Goal: Task Accomplishment & Management: Use online tool/utility

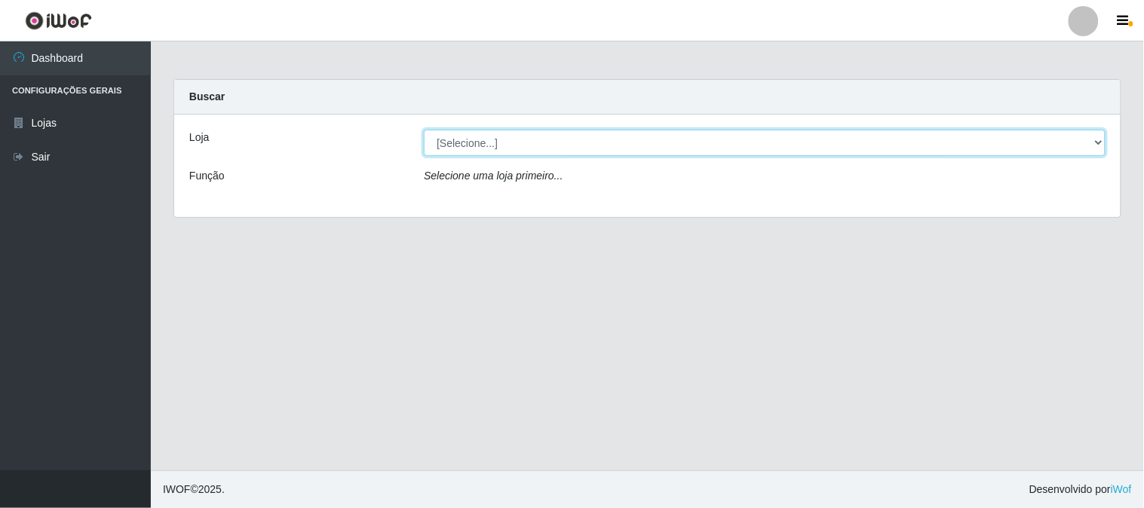
drag, startPoint x: 658, startPoint y: 137, endPoint x: 620, endPoint y: 209, distance: 81.0
click at [658, 137] on select "[Selecione...] Casatudo BR" at bounding box center [765, 143] width 682 height 26
select select "197"
click at [424, 130] on select "[Selecione...] Casatudo BR" at bounding box center [765, 143] width 682 height 26
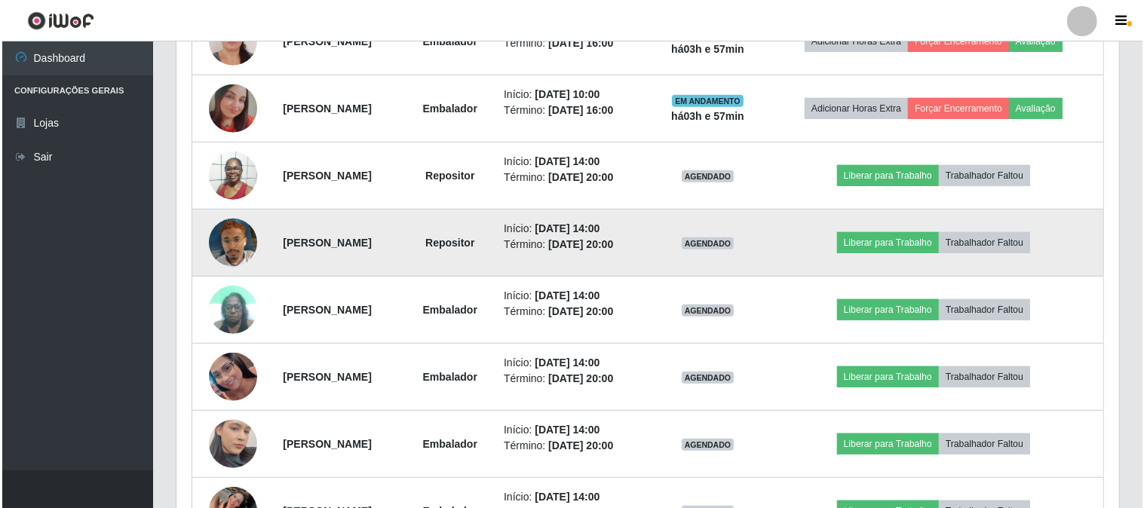
scroll to position [1005, 0]
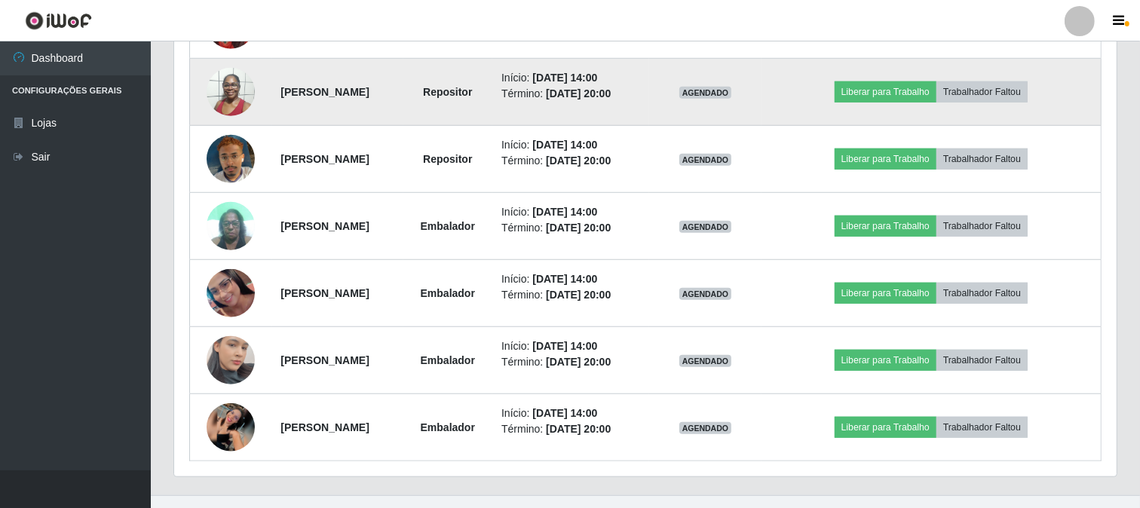
click at [219, 100] on img at bounding box center [231, 92] width 48 height 64
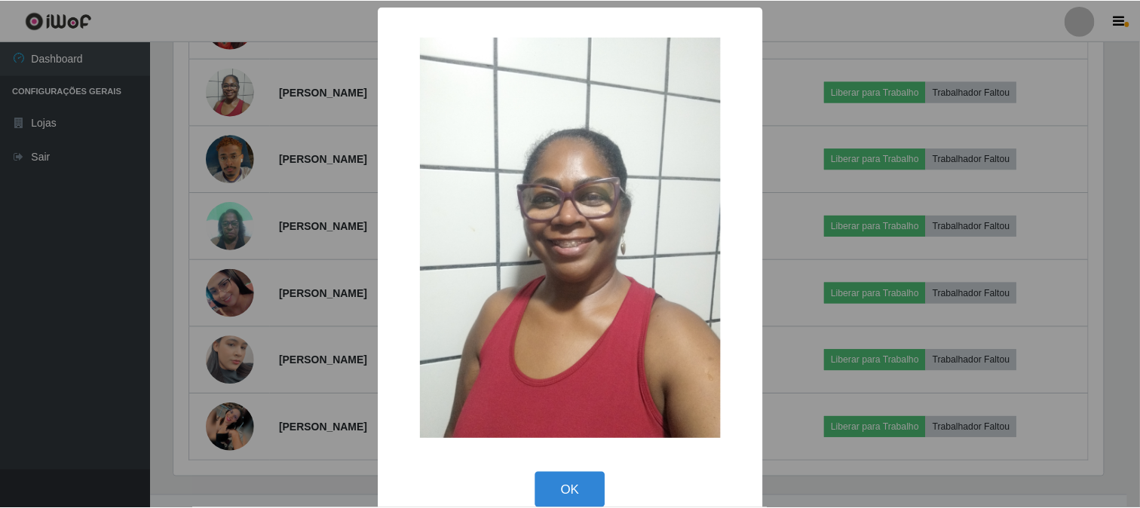
scroll to position [312, 933]
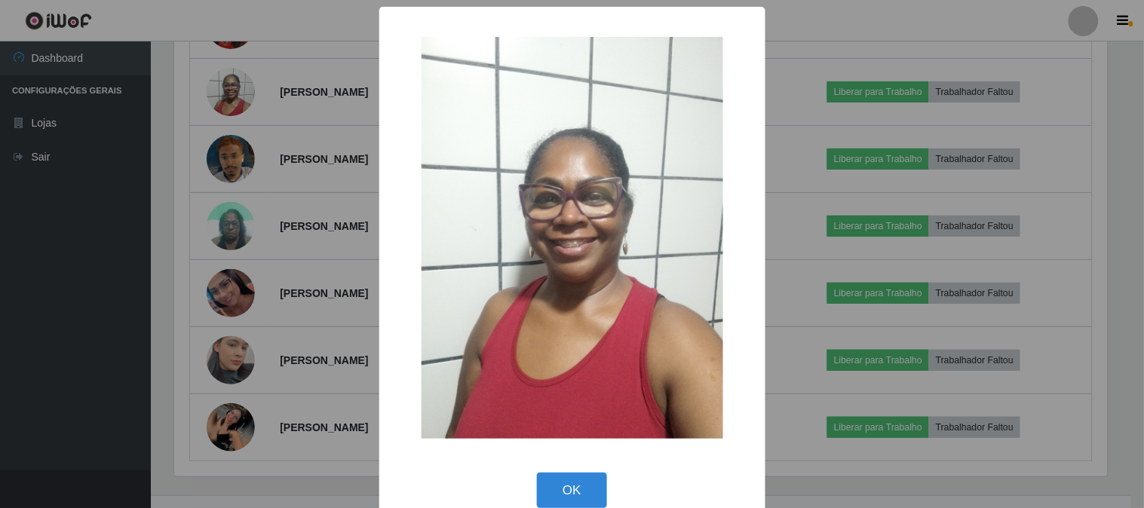
click at [866, 155] on div "× OK Cancel" at bounding box center [572, 254] width 1144 height 508
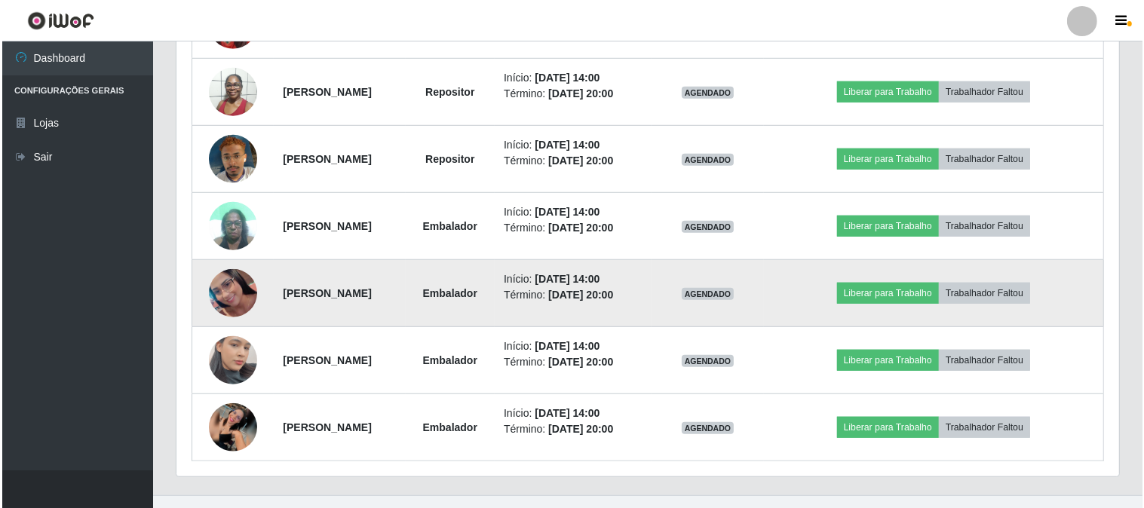
scroll to position [922, 0]
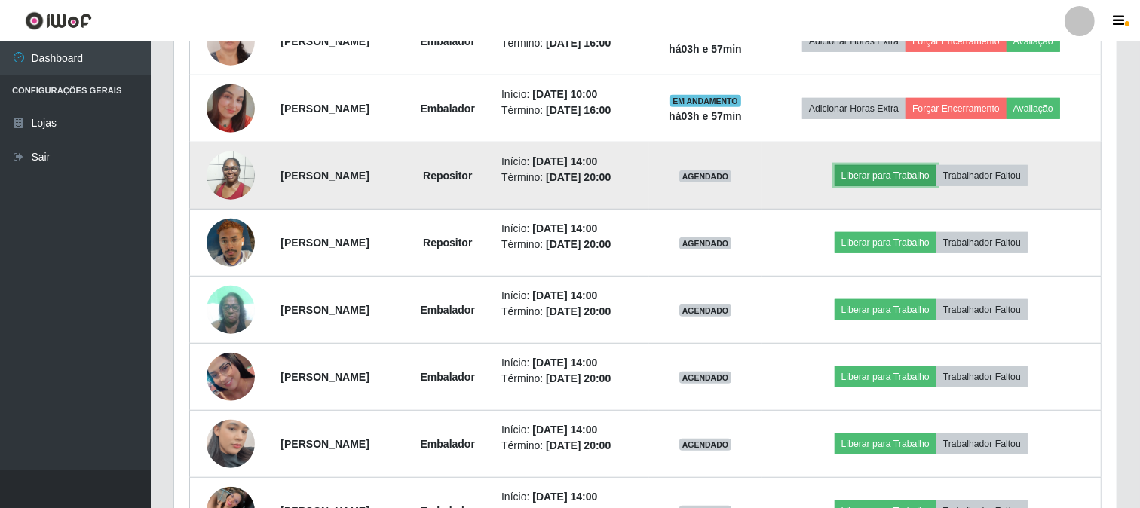
click at [903, 174] on button "Liberar para Trabalho" at bounding box center [886, 175] width 102 height 21
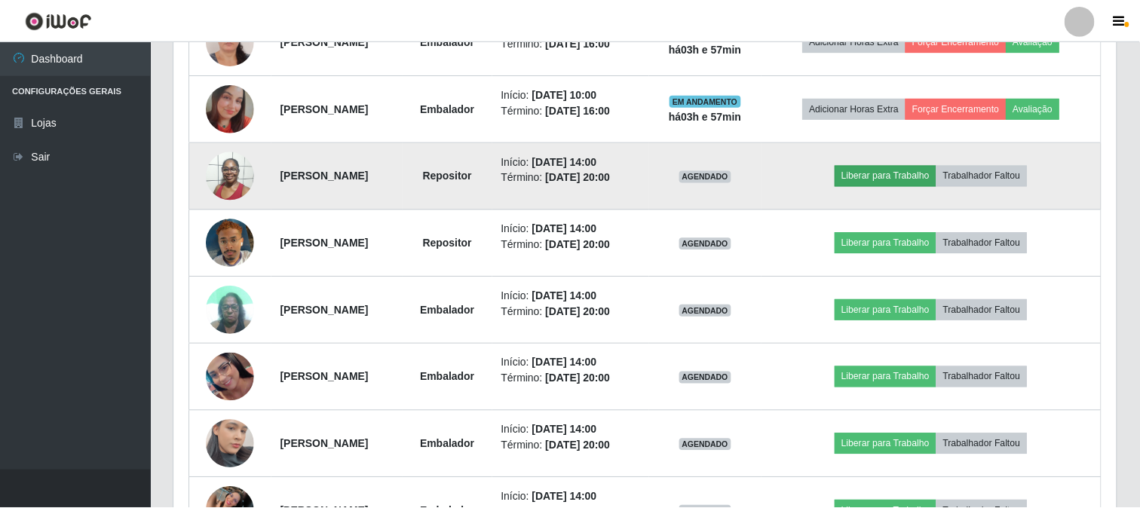
scroll to position [312, 933]
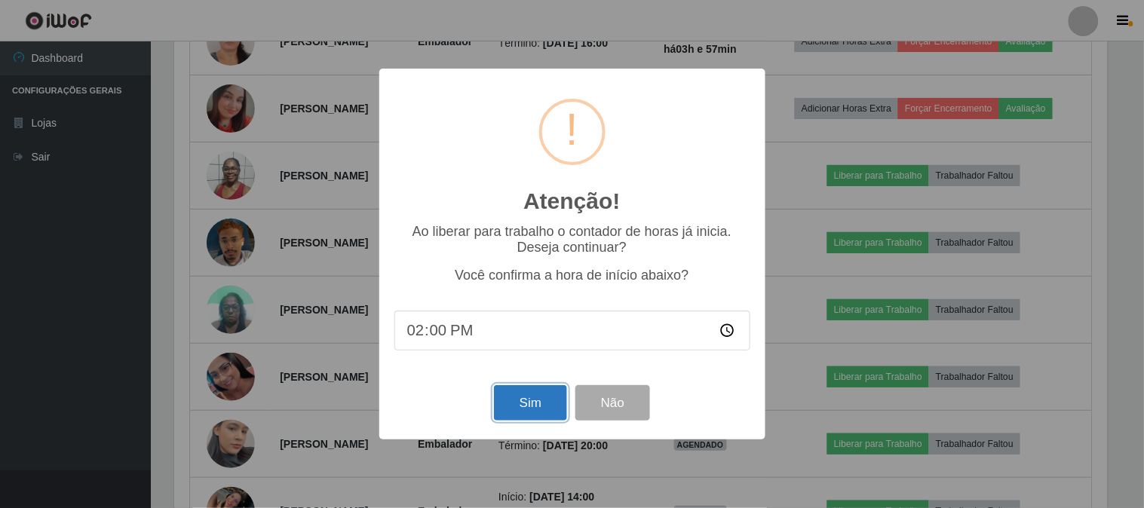
click at [532, 391] on button "Sim" at bounding box center [530, 402] width 73 height 35
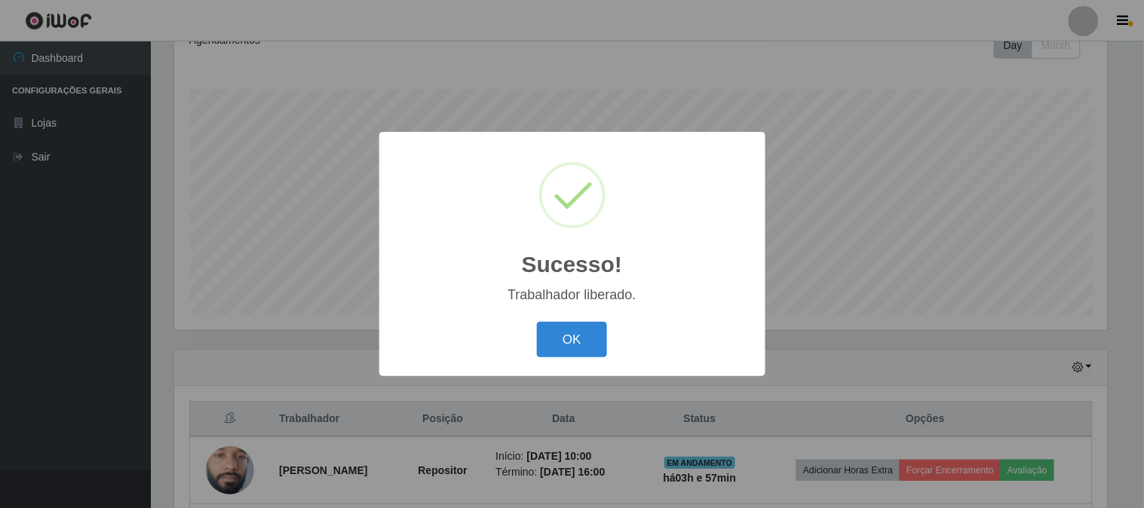
click at [537, 322] on button "OK" at bounding box center [572, 339] width 70 height 35
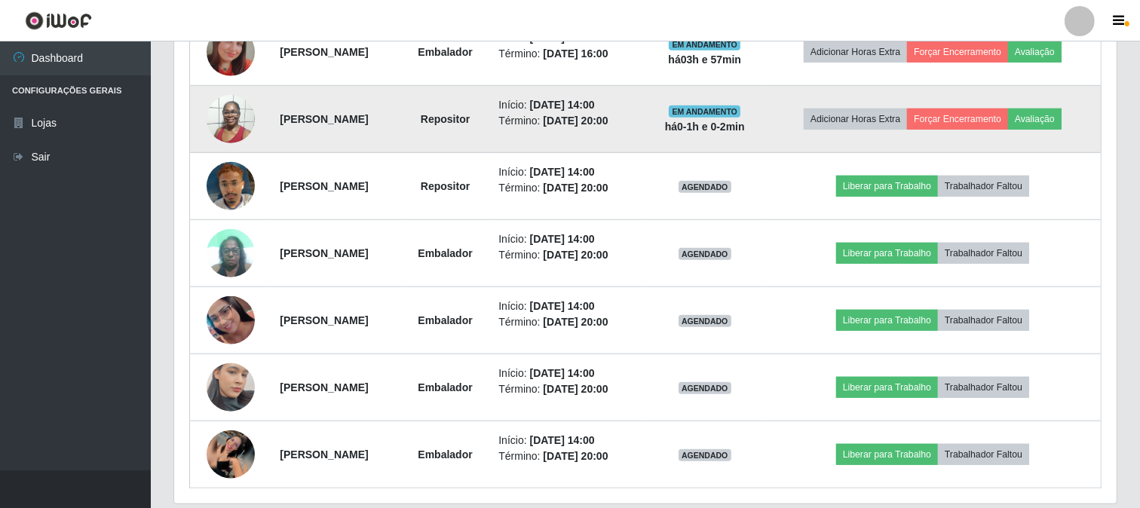
scroll to position [1030, 0]
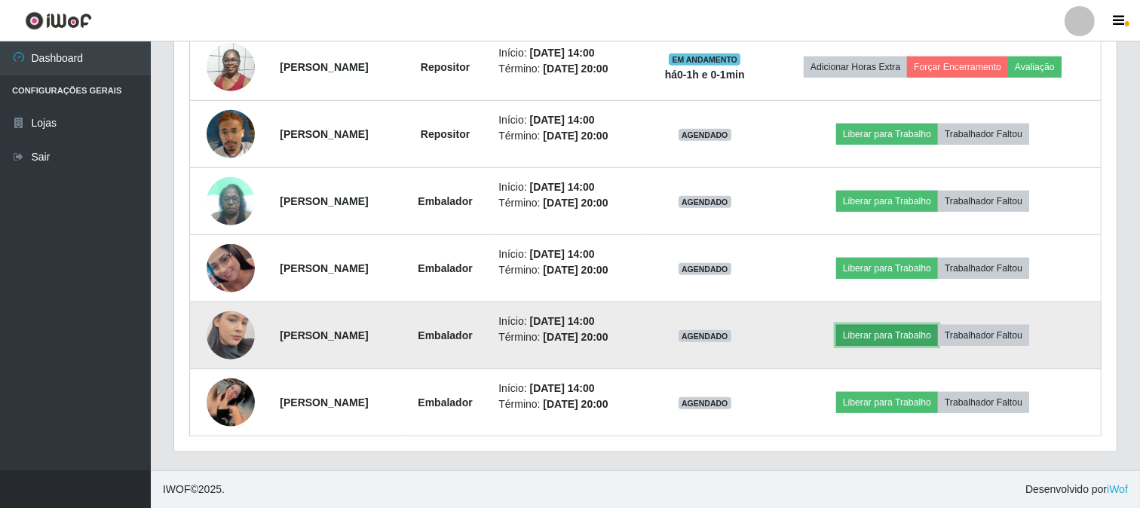
click at [913, 330] on button "Liberar para Trabalho" at bounding box center [887, 335] width 102 height 21
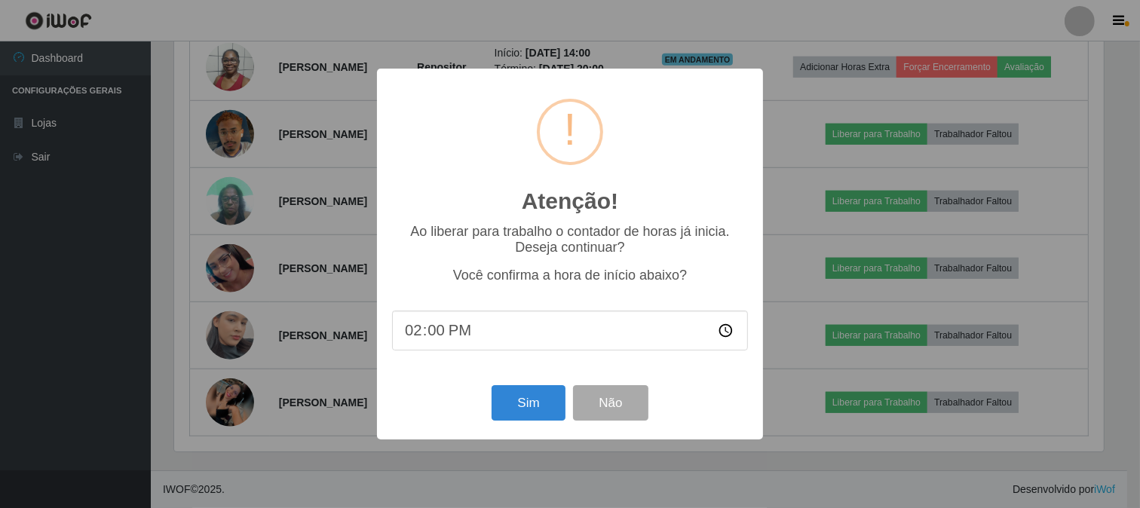
scroll to position [312, 933]
click at [526, 398] on button "Sim" at bounding box center [530, 402] width 73 height 35
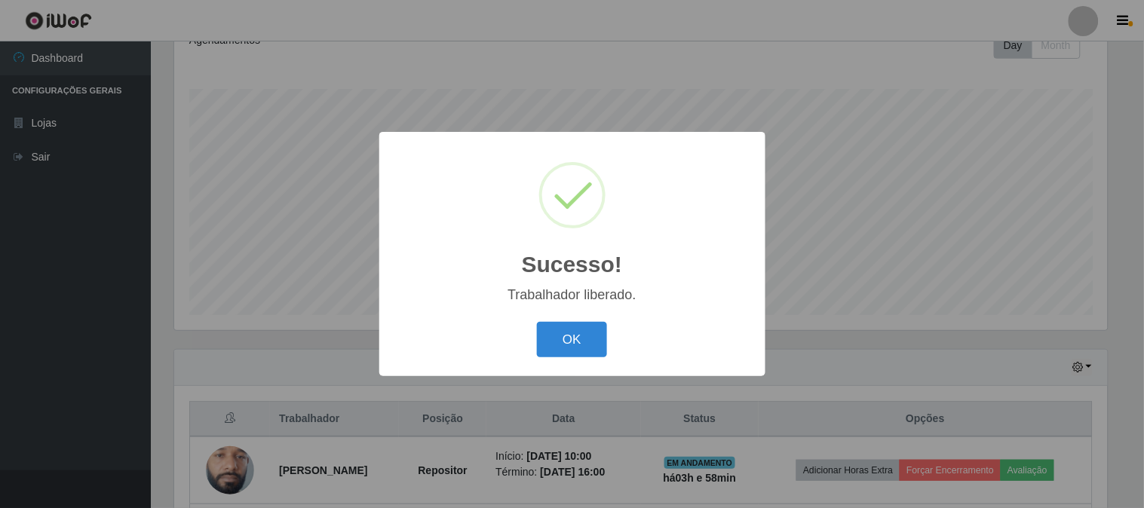
click at [537, 322] on button "OK" at bounding box center [572, 339] width 70 height 35
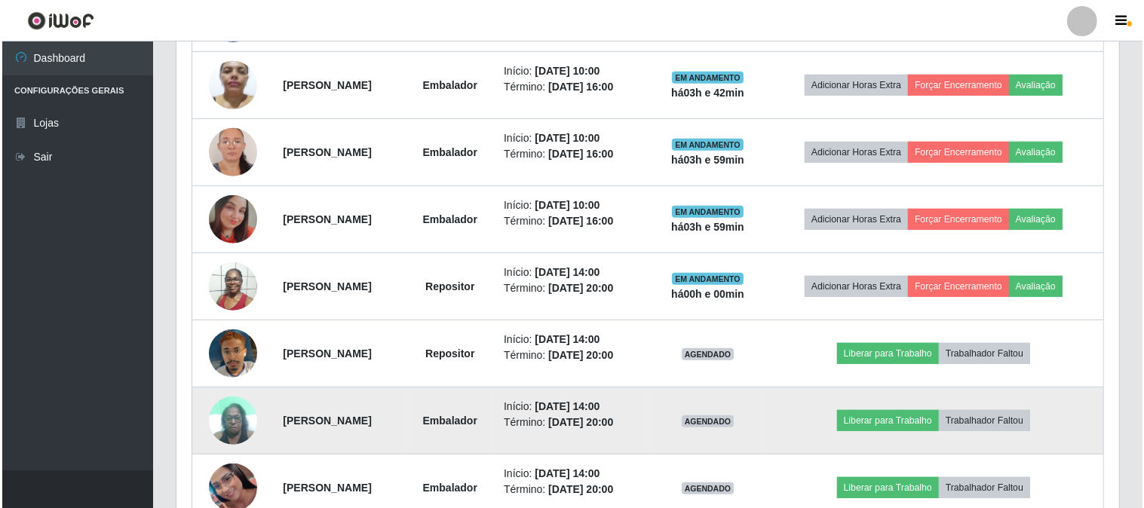
scroll to position [978, 0]
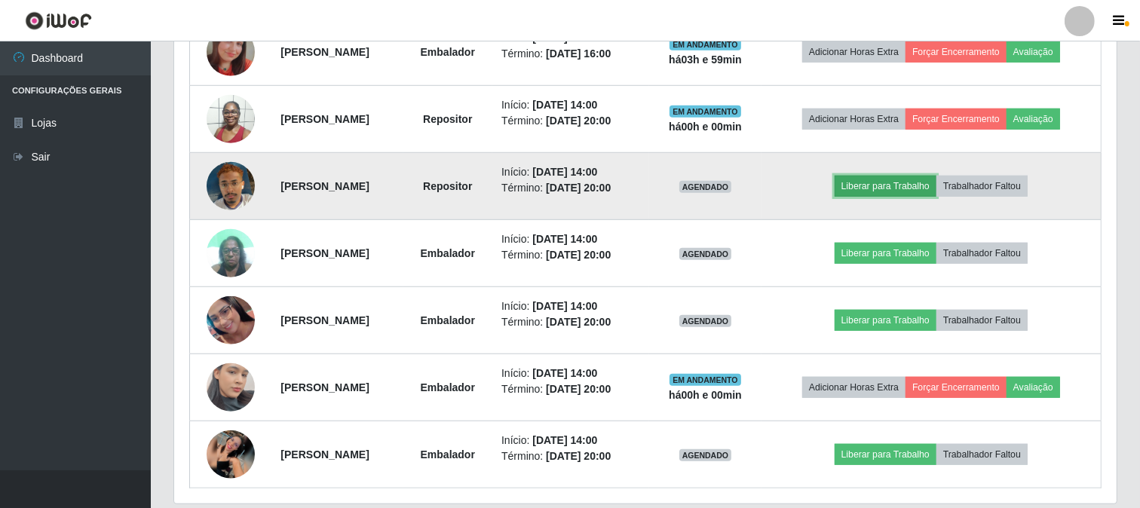
click at [892, 181] on button "Liberar para Trabalho" at bounding box center [886, 186] width 102 height 21
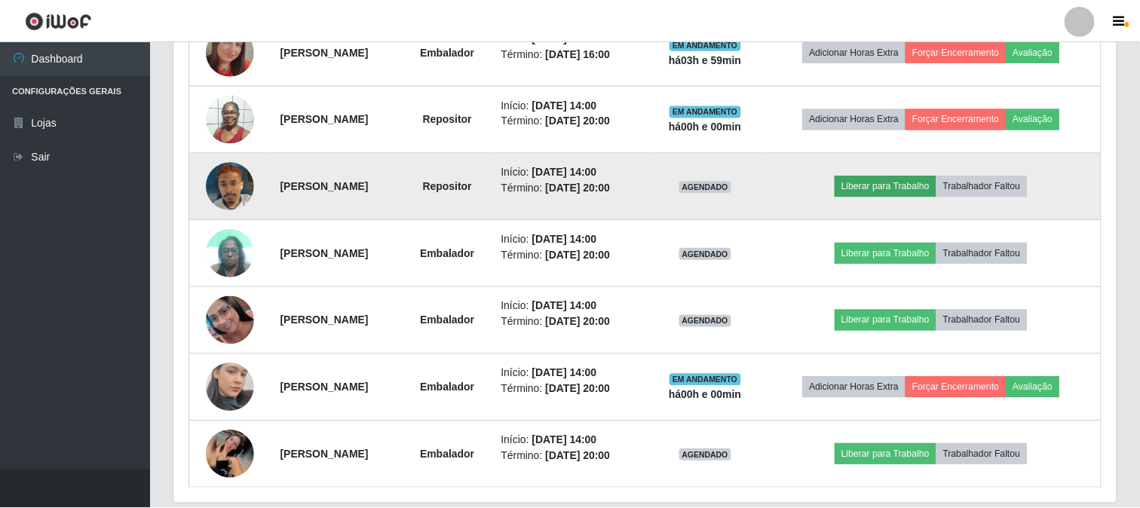
scroll to position [312, 933]
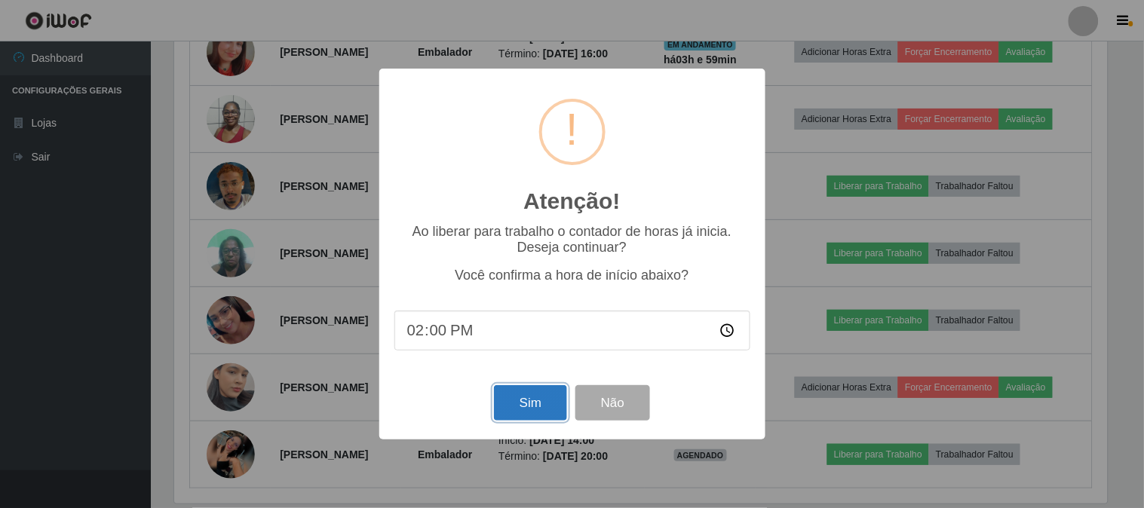
click at [545, 407] on button "Sim" at bounding box center [530, 402] width 73 height 35
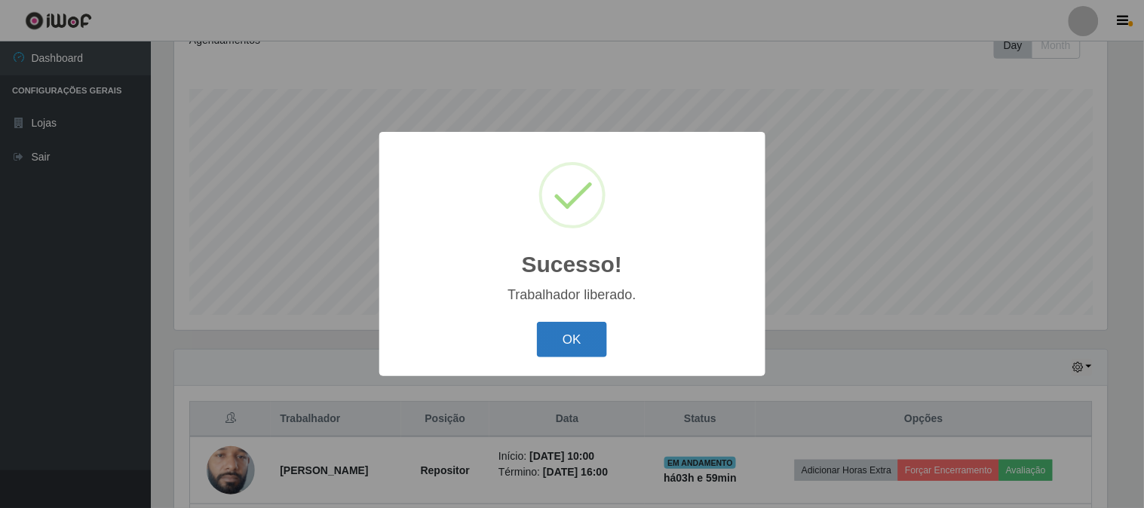
click at [542, 341] on button "OK" at bounding box center [572, 339] width 70 height 35
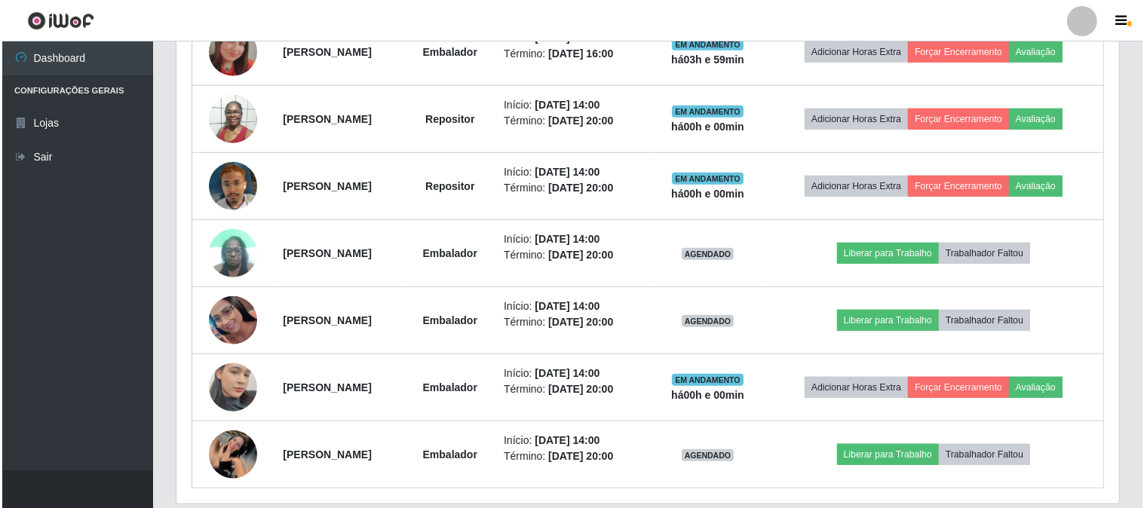
scroll to position [1030, 0]
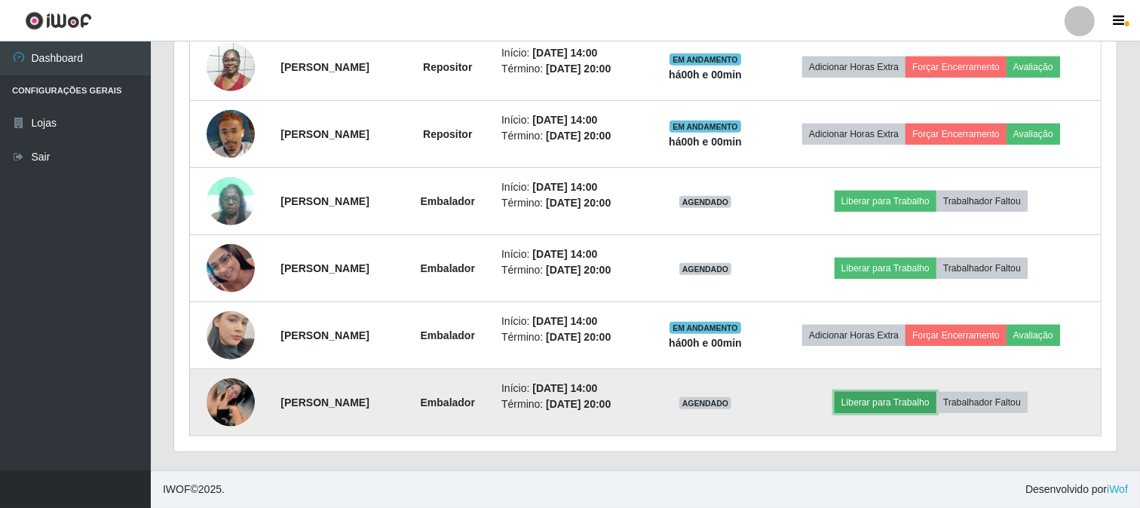
click at [885, 411] on button "Liberar para Trabalho" at bounding box center [886, 402] width 102 height 21
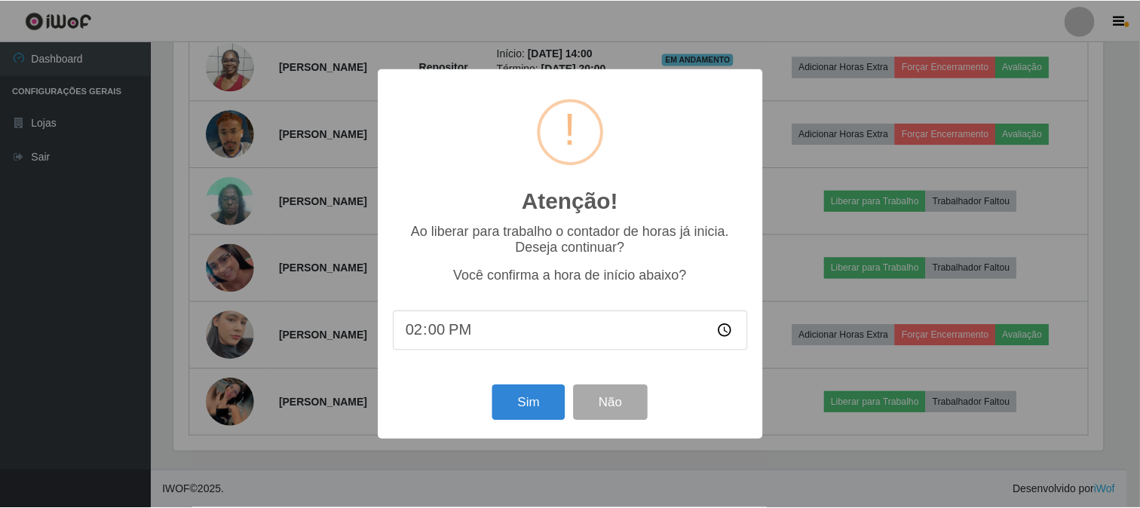
scroll to position [312, 933]
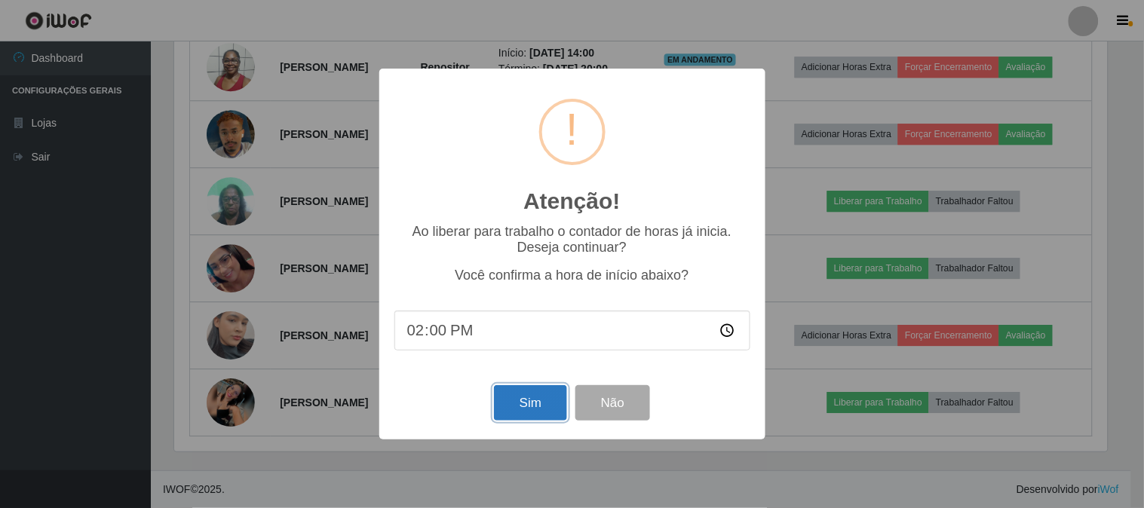
click at [509, 398] on button "Sim" at bounding box center [530, 402] width 73 height 35
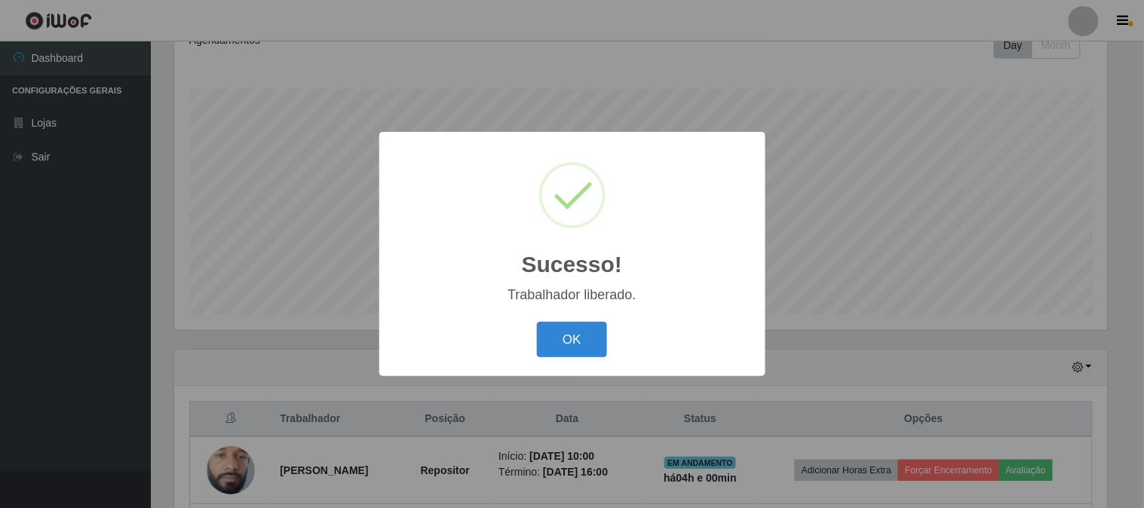
click at [537, 322] on button "OK" at bounding box center [572, 339] width 70 height 35
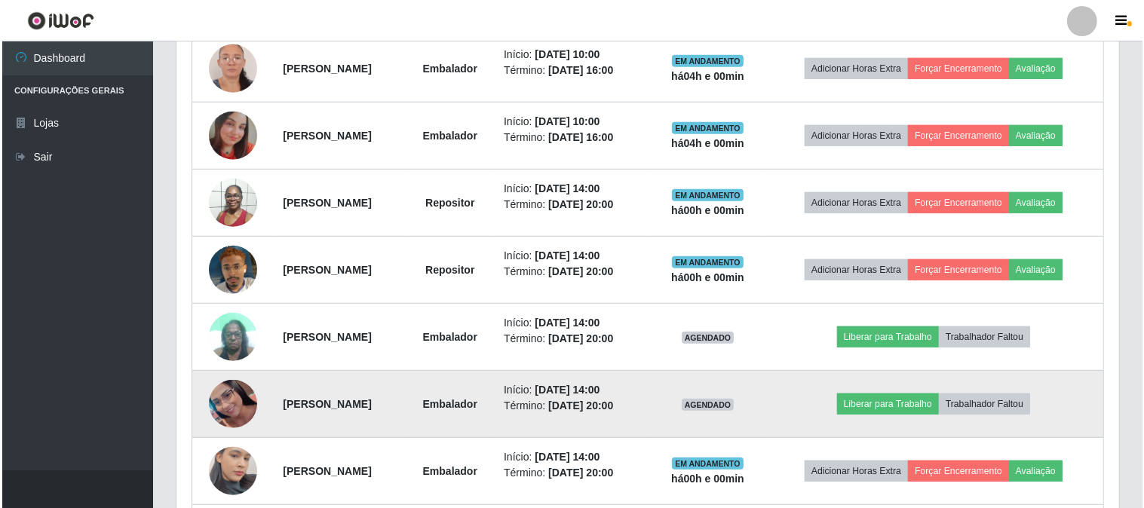
scroll to position [978, 0]
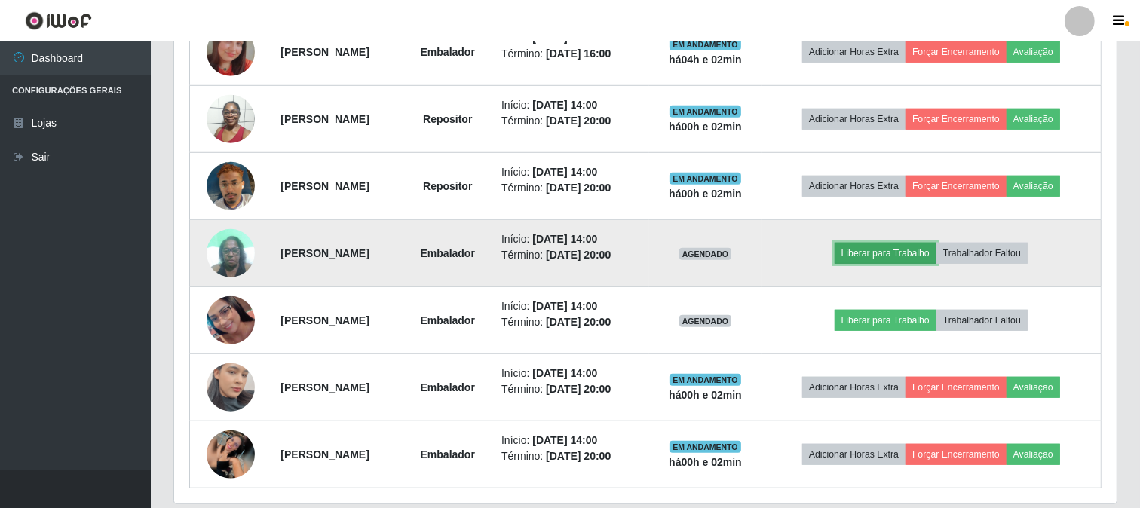
click at [887, 258] on button "Liberar para Trabalho" at bounding box center [886, 253] width 102 height 21
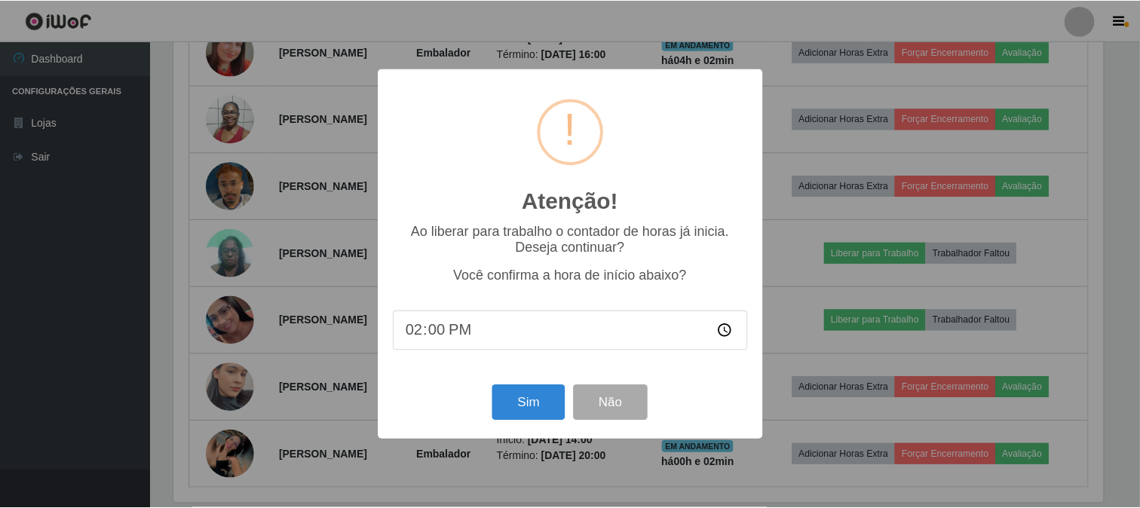
scroll to position [312, 933]
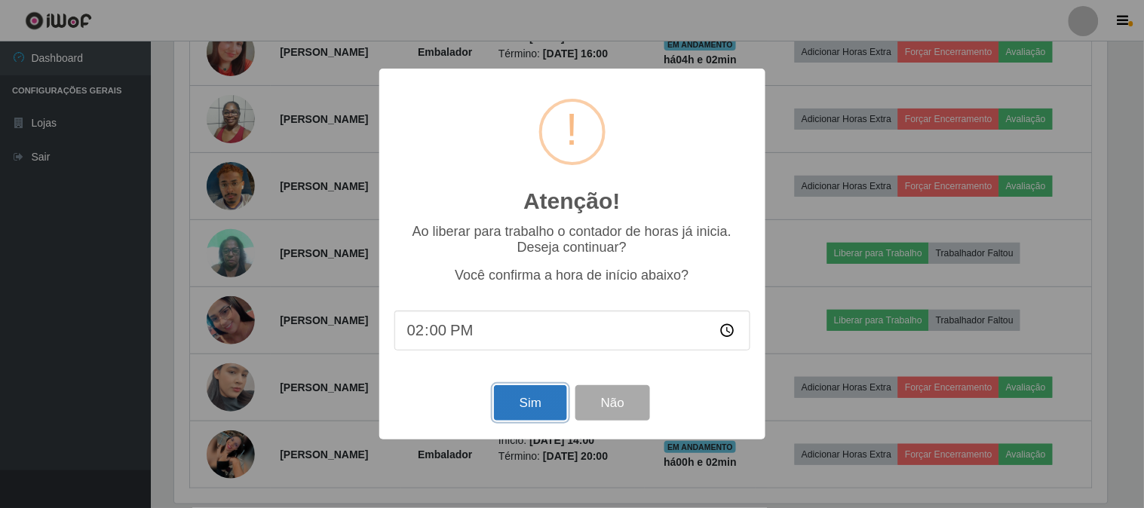
click at [544, 404] on button "Sim" at bounding box center [530, 402] width 73 height 35
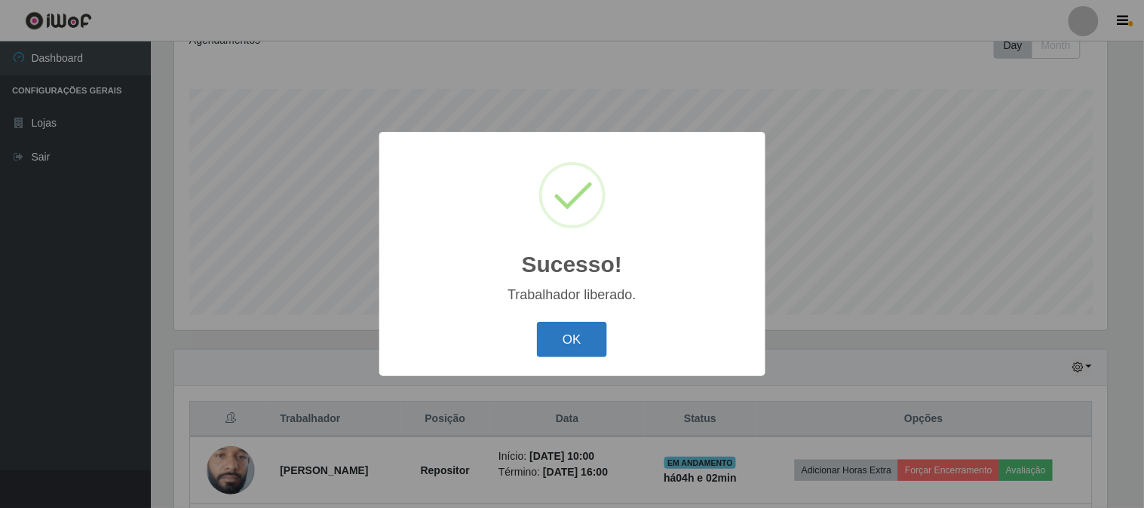
click at [566, 332] on button "OK" at bounding box center [572, 339] width 70 height 35
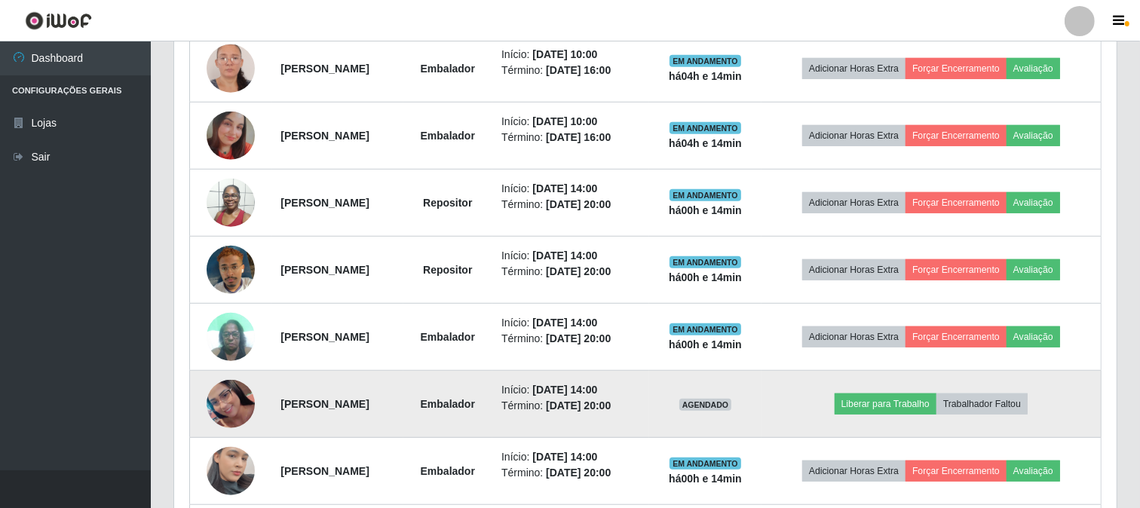
scroll to position [1030, 0]
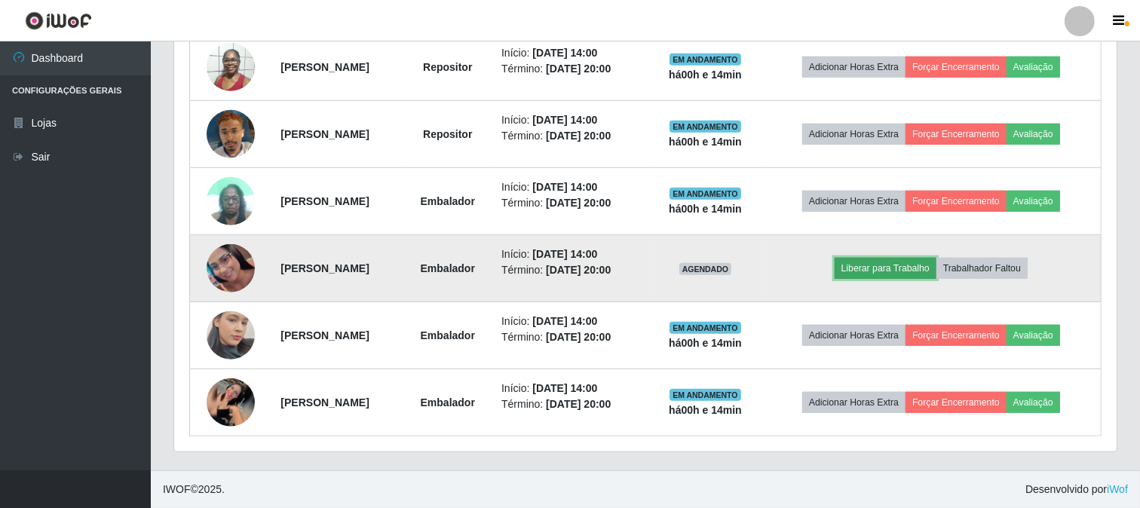
click at [895, 268] on button "Liberar para Trabalho" at bounding box center [886, 268] width 102 height 21
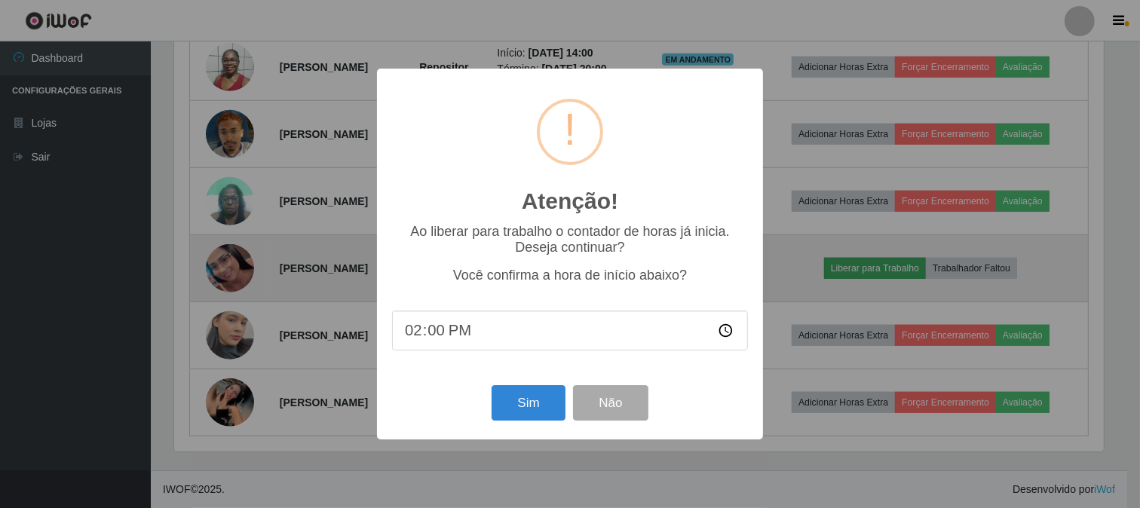
scroll to position [312, 933]
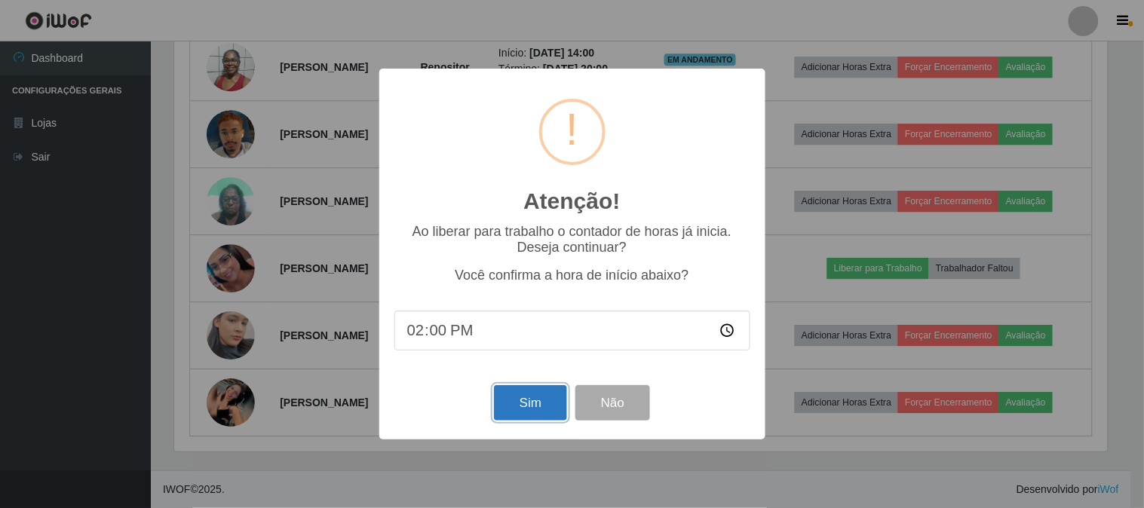
click at [529, 408] on button "Sim" at bounding box center [530, 402] width 73 height 35
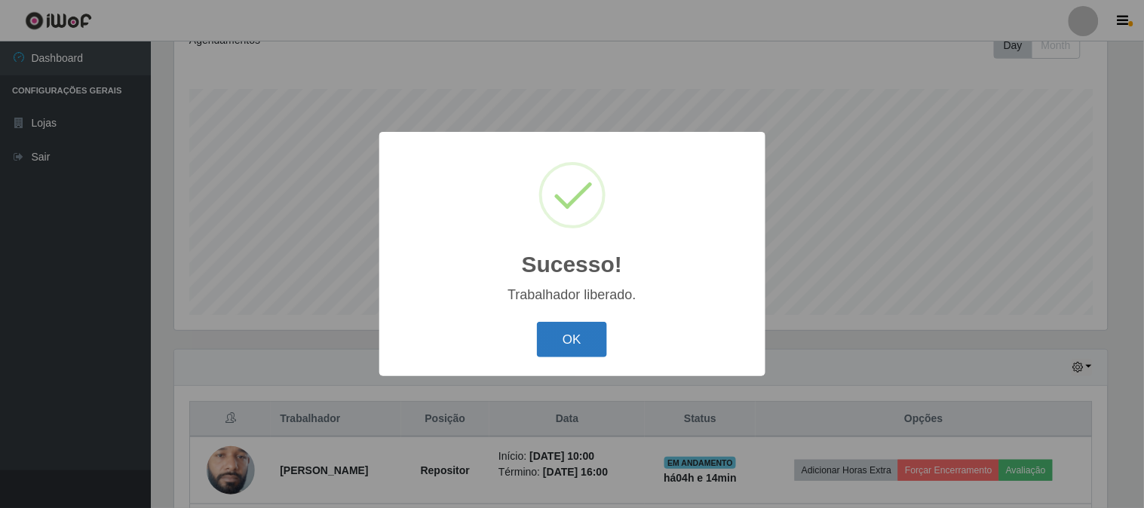
click at [569, 342] on button "OK" at bounding box center [572, 339] width 70 height 35
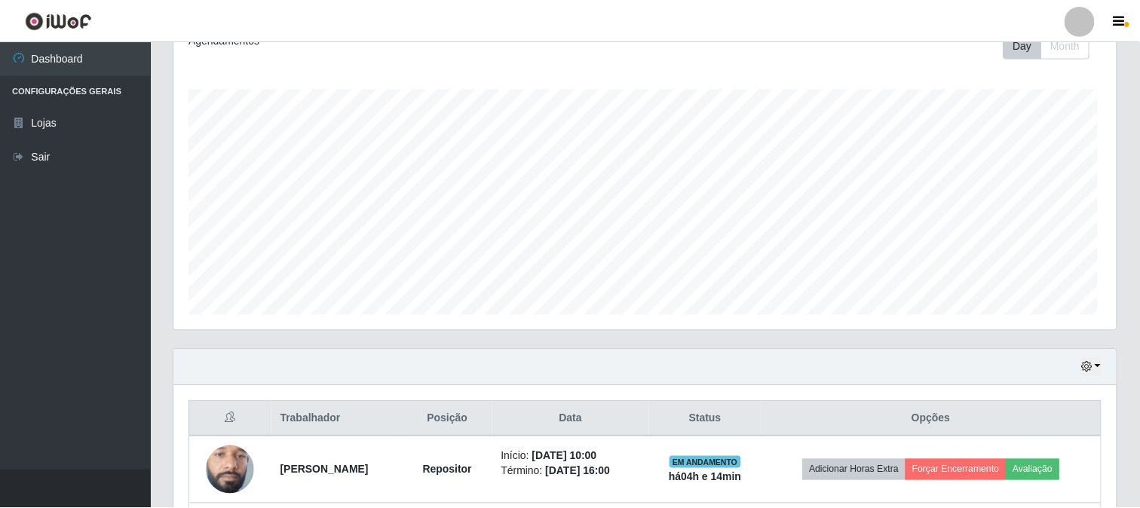
scroll to position [312, 943]
